Goal: Book appointment/travel/reservation

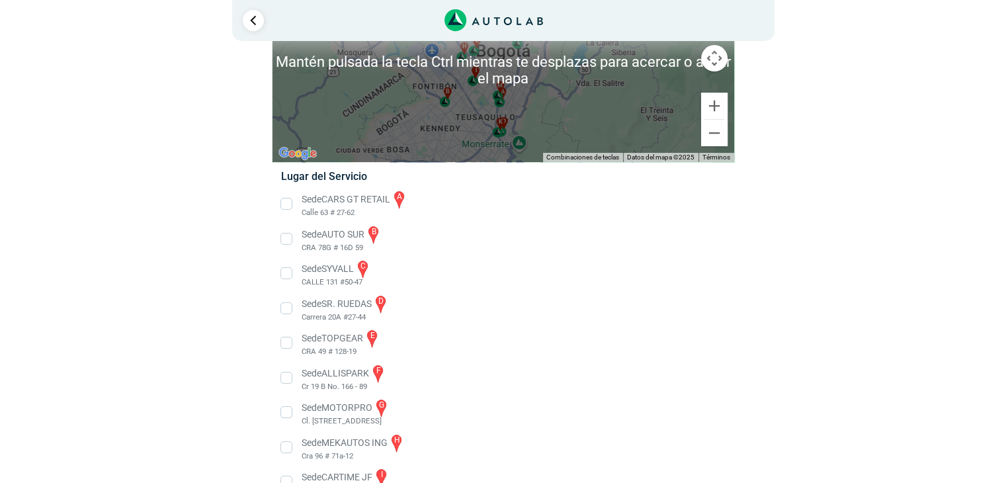
scroll to position [66, 0]
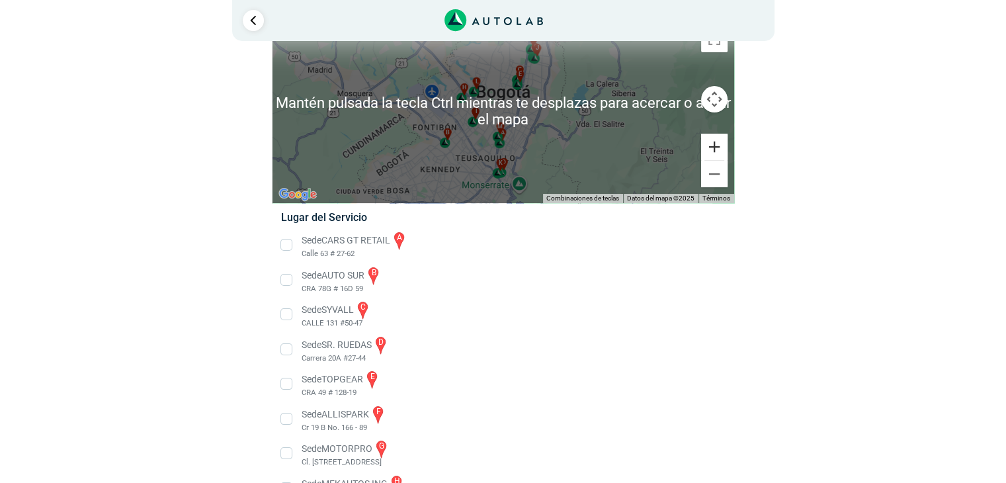
click at [711, 144] on button "Ampliar" at bounding box center [714, 147] width 26 height 26
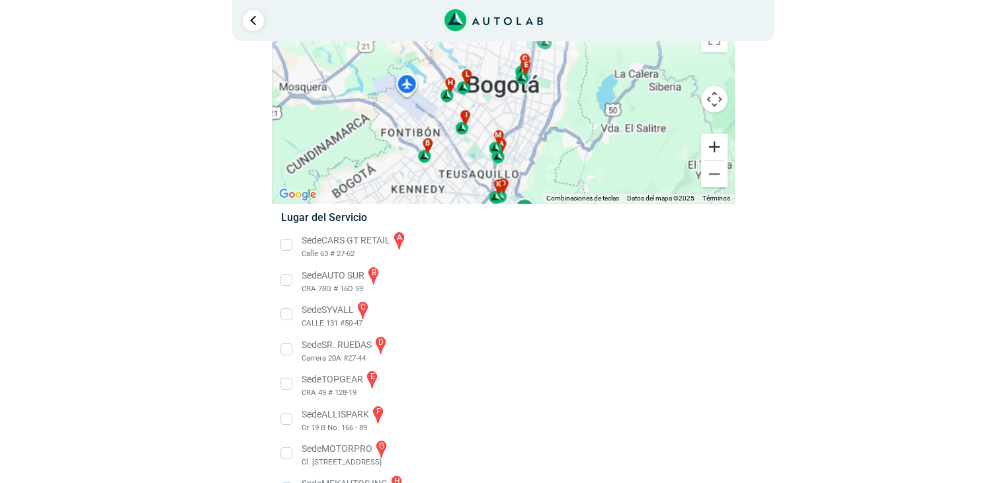
click at [711, 144] on button "Ampliar" at bounding box center [714, 147] width 26 height 26
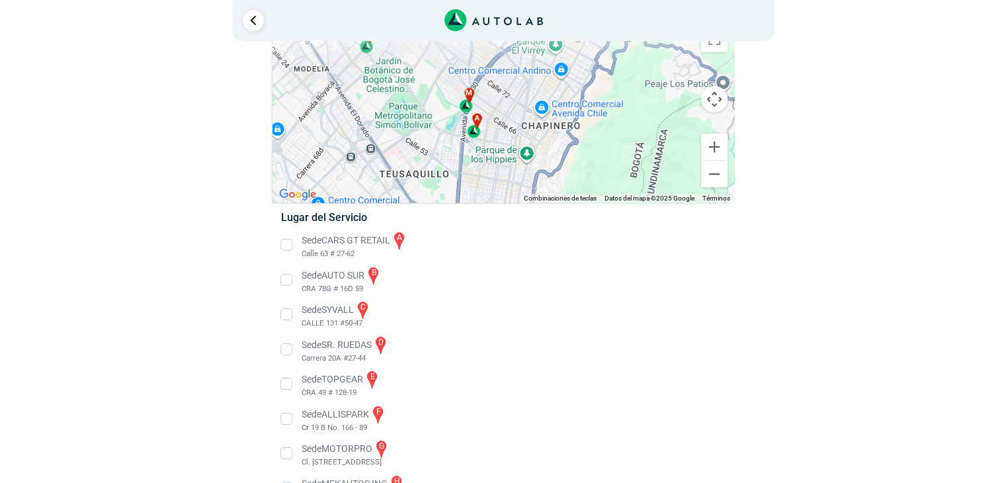
drag, startPoint x: 476, startPoint y: 154, endPoint x: 461, endPoint y: 28, distance: 126.6
click at [461, 28] on div "1 Llevo mi carro [GEOGRAPHIC_DATA] ← Mover a la izquierda → ↑ ↓ + - Fin" at bounding box center [504, 314] width 794 height 761
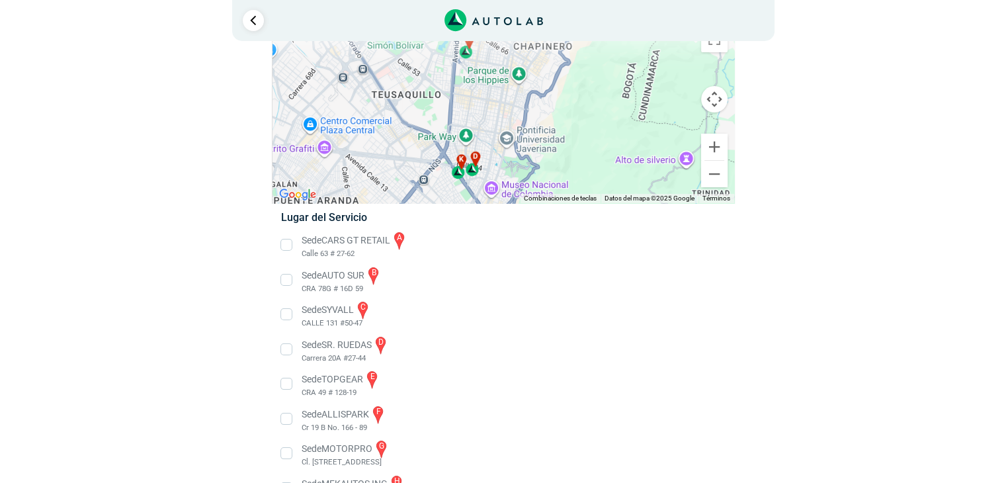
drag, startPoint x: 502, startPoint y: 110, endPoint x: 495, endPoint y: 25, distance: 85.0
click at [495, 25] on div "1 Llevo mi carro [GEOGRAPHIC_DATA] ← Mover a la izquierda → ↑ ↓ + - Fin" at bounding box center [504, 314] width 794 height 761
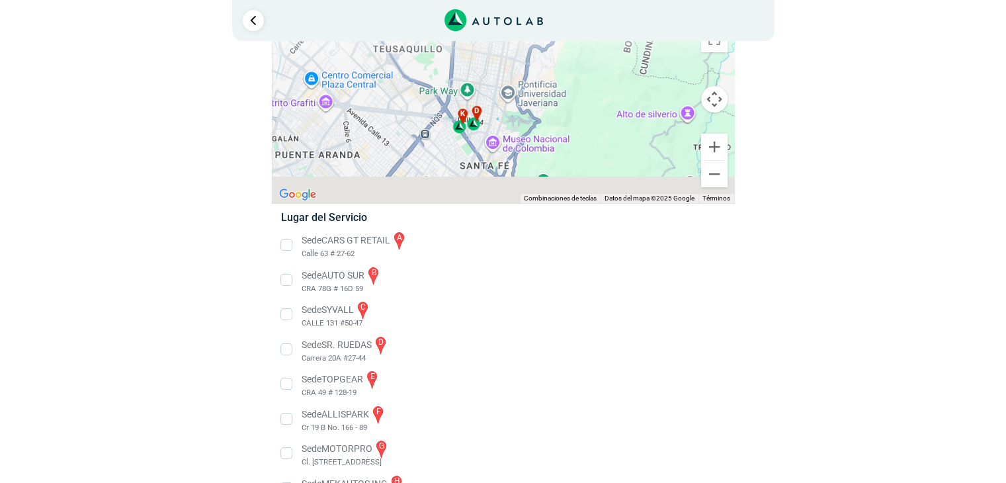
drag, startPoint x: 502, startPoint y: 125, endPoint x: 505, endPoint y: 77, distance: 47.8
click at [504, 77] on div "a b c d e f g" at bounding box center [504, 111] width 462 height 184
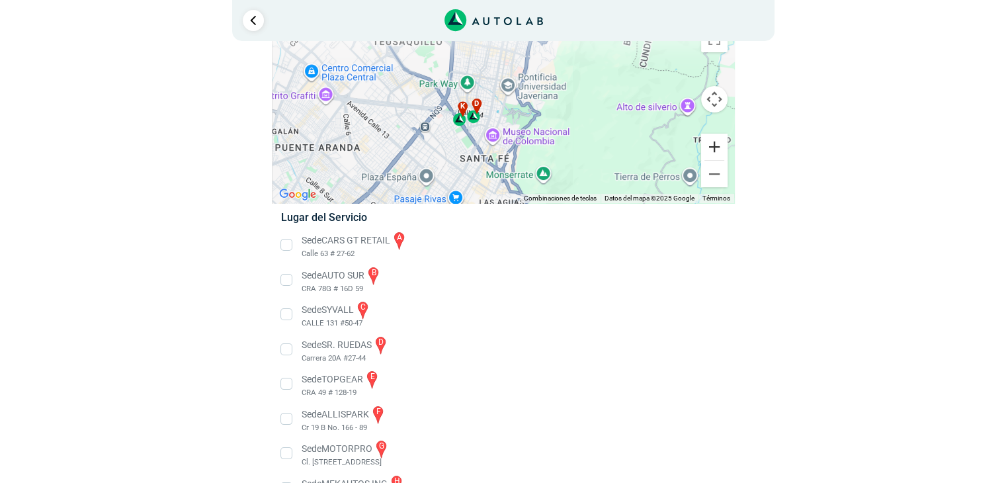
click at [718, 150] on button "Ampliar" at bounding box center [714, 147] width 26 height 26
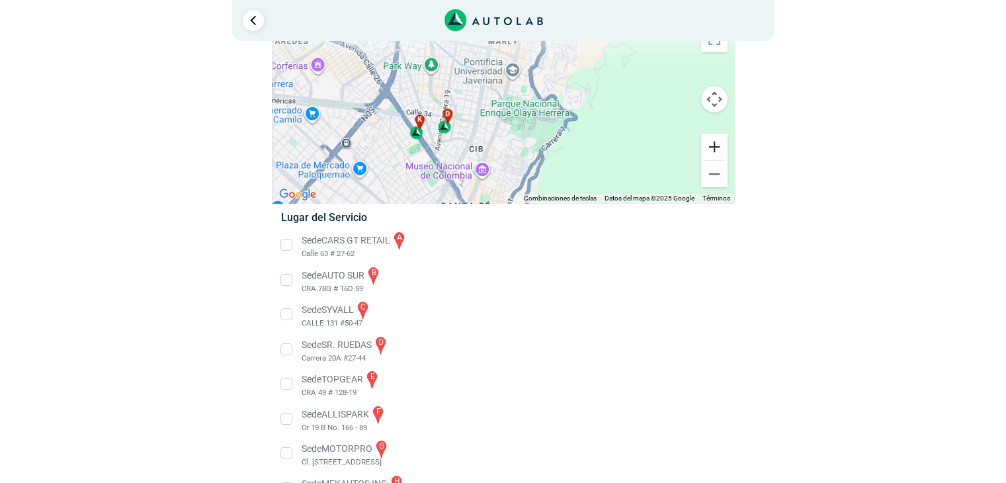
click at [718, 149] on button "Ampliar" at bounding box center [714, 147] width 26 height 26
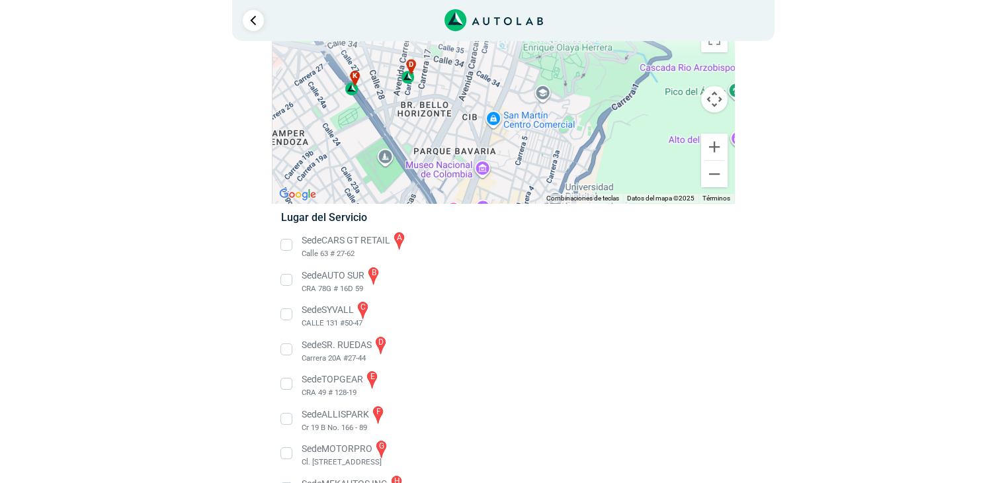
drag, startPoint x: 431, startPoint y: 121, endPoint x: 436, endPoint y: 75, distance: 46.6
click at [438, 72] on div "a b c d e f g" at bounding box center [504, 111] width 462 height 184
click at [412, 79] on div "d" at bounding box center [408, 74] width 15 height 25
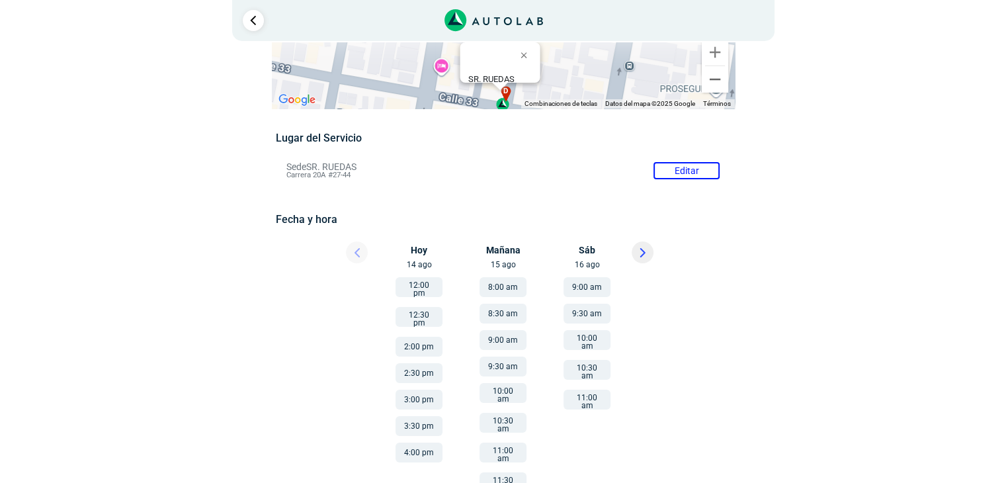
scroll to position [66, 0]
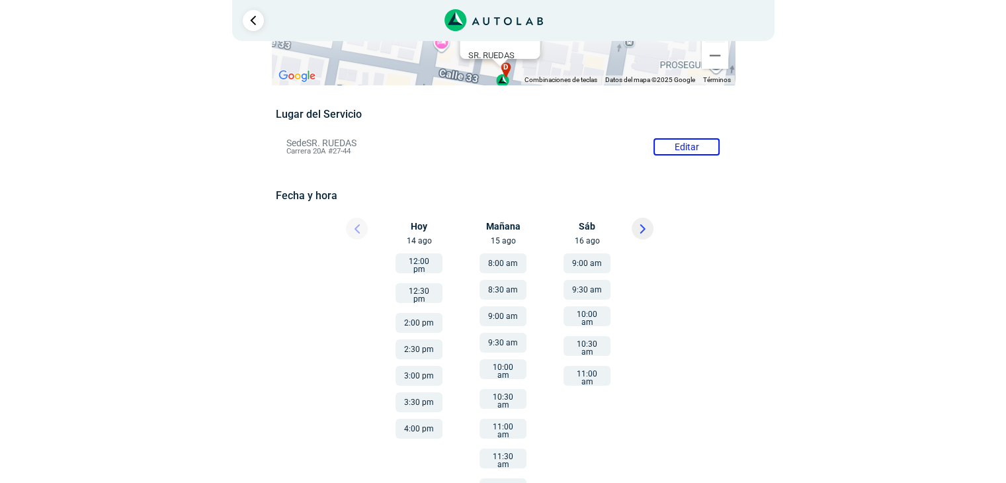
click at [585, 317] on button "10:00 am" at bounding box center [587, 316] width 47 height 20
